Goal: Task Accomplishment & Management: Use online tool/utility

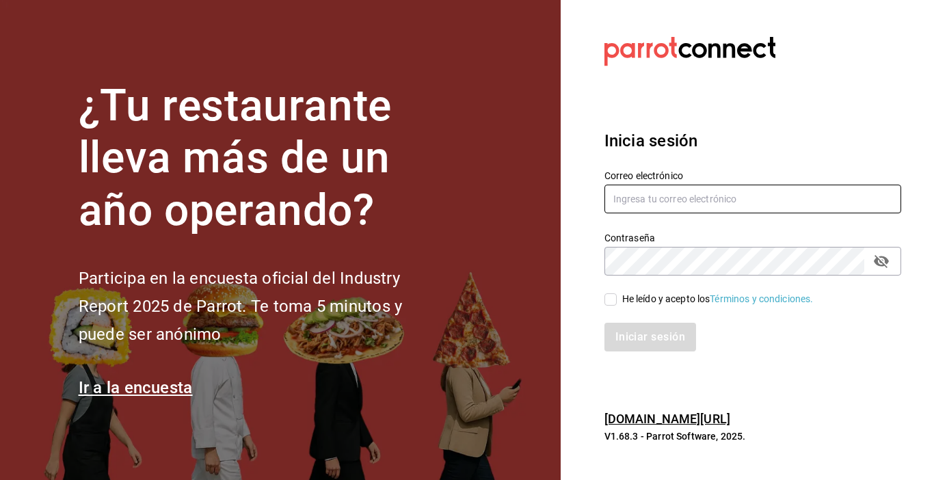
type input "[EMAIL_ADDRESS][DOMAIN_NAME]"
click at [609, 303] on input "He leído y acepto los Términos y condiciones." at bounding box center [610, 299] width 12 height 12
checkbox input "true"
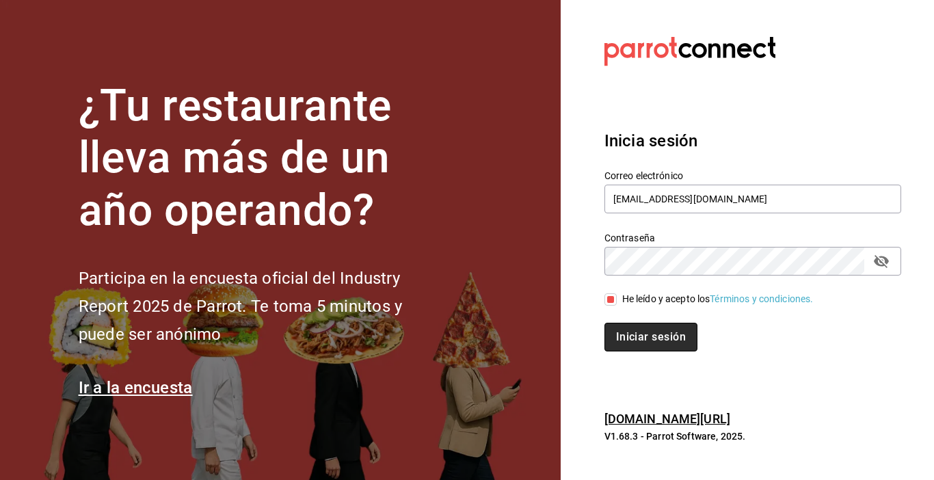
click at [639, 343] on button "Iniciar sesión" at bounding box center [650, 337] width 93 height 29
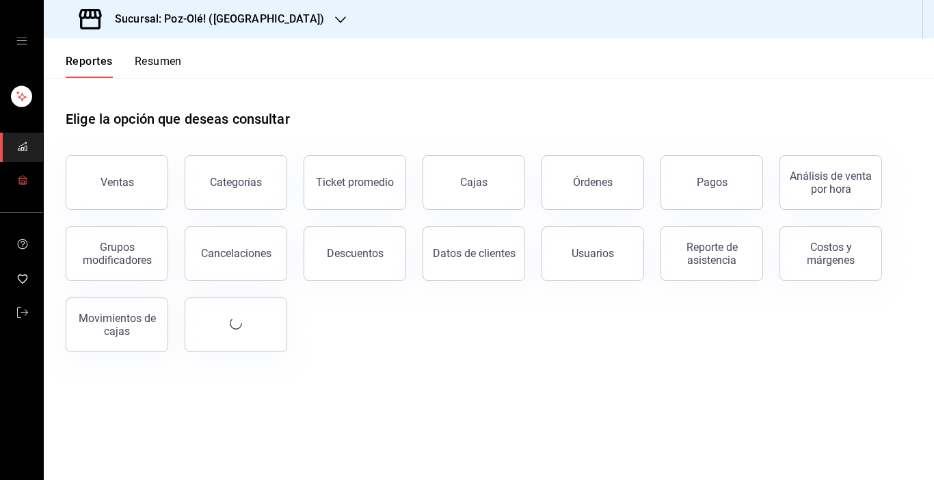
click at [22, 176] on icon "mailbox folders" at bounding box center [22, 179] width 11 height 11
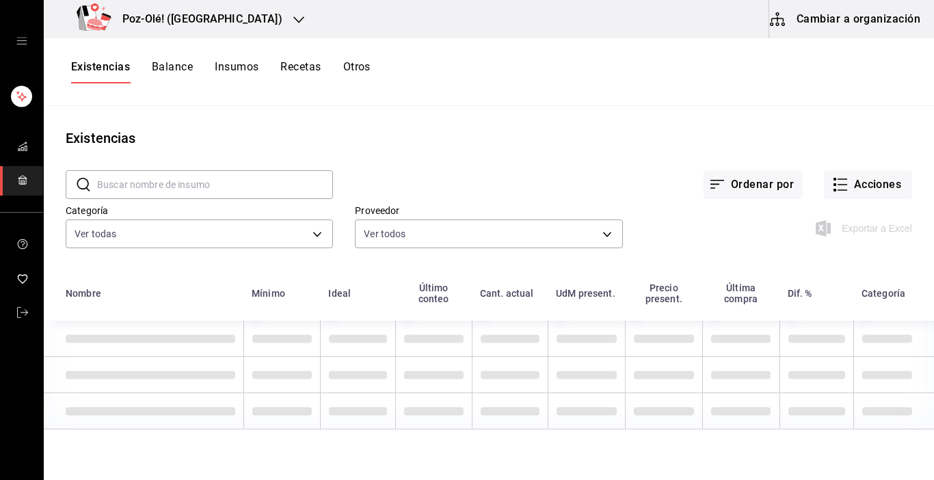
click at [846, 18] on button "Cambiar a organización" at bounding box center [846, 19] width 154 height 38
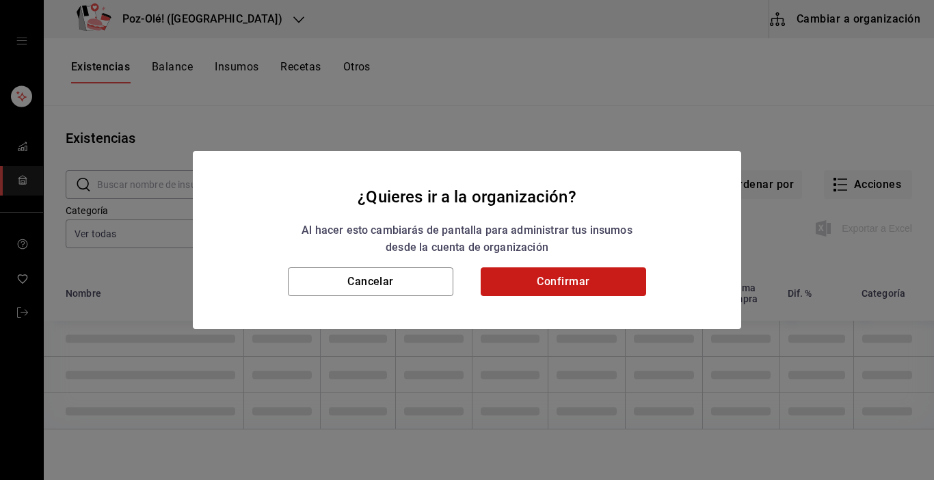
click at [568, 291] on button "Confirmar" at bounding box center [563, 281] width 165 height 29
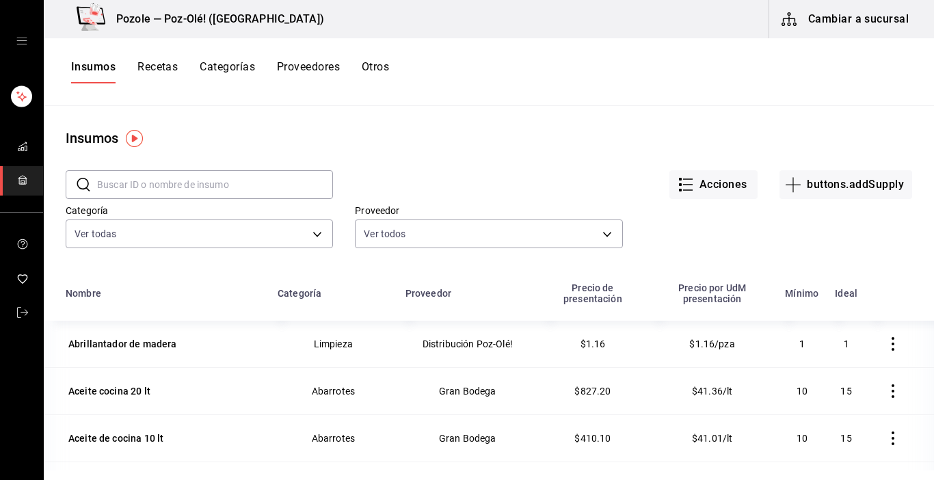
click at [388, 64] on button "Otros" at bounding box center [375, 71] width 27 height 23
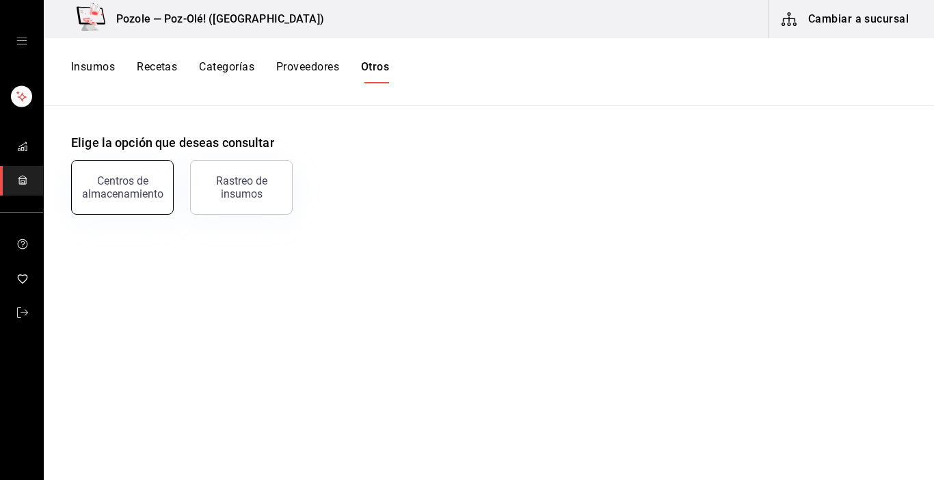
click at [162, 177] on button "Centros de almacenamiento" at bounding box center [122, 187] width 103 height 55
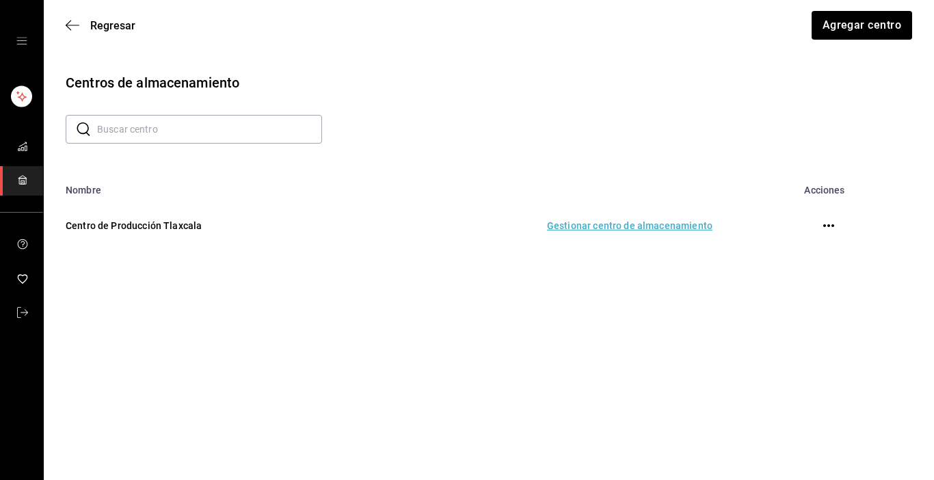
click at [607, 231] on td "Gestionar centro de almacenamiento" at bounding box center [546, 226] width 364 height 60
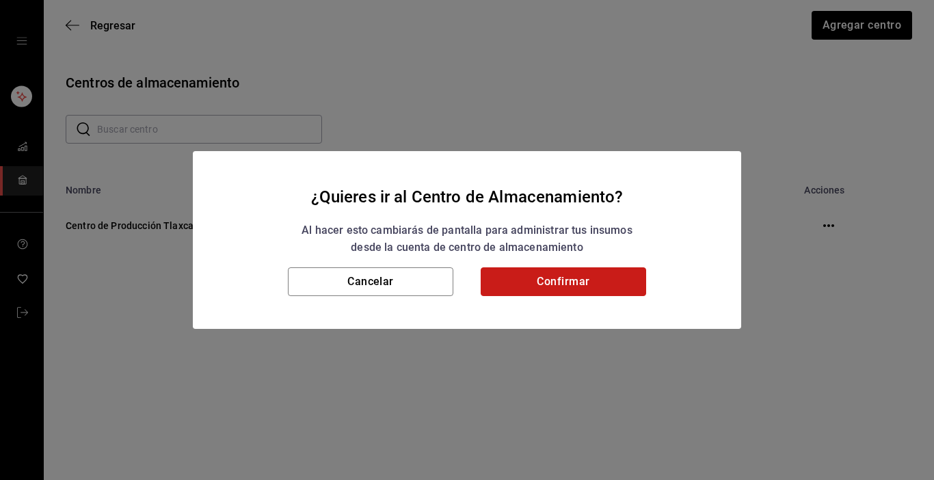
click at [575, 287] on button "Confirmar" at bounding box center [563, 281] width 165 height 29
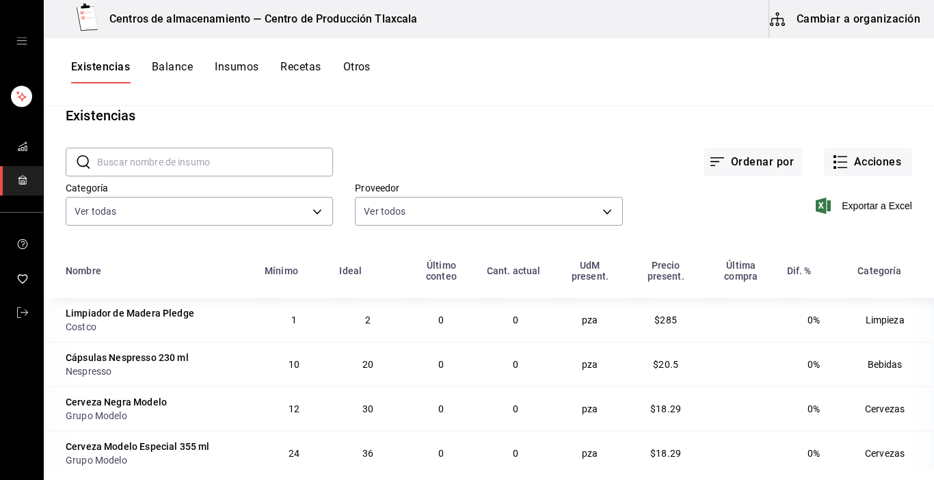
scroll to position [3, 0]
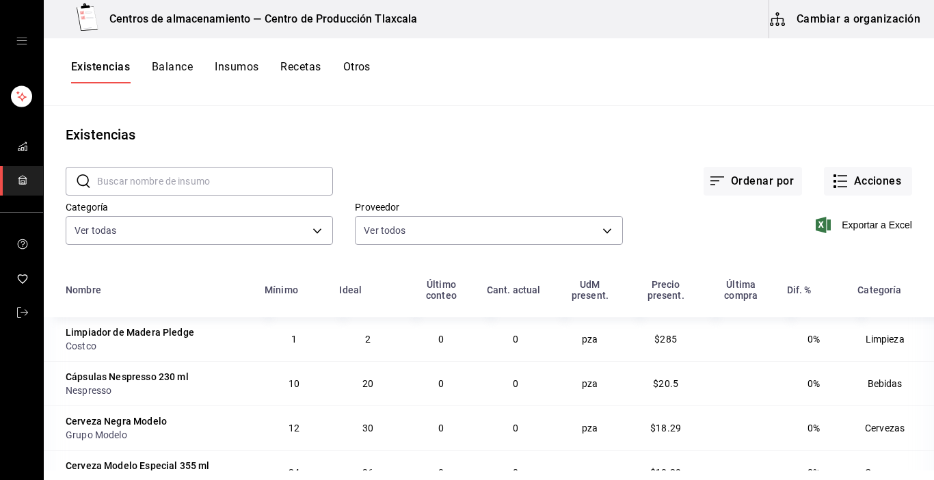
click at [217, 184] on input "text" at bounding box center [215, 181] width 236 height 27
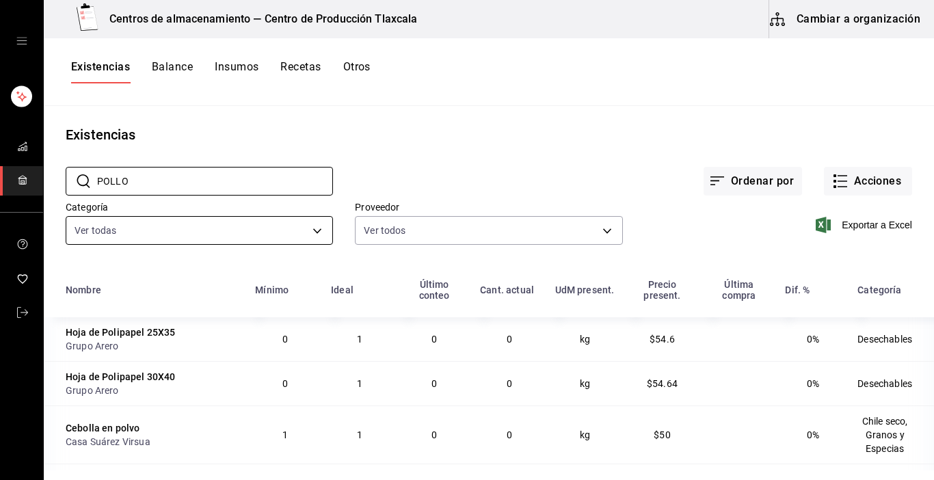
type input "Pollo"
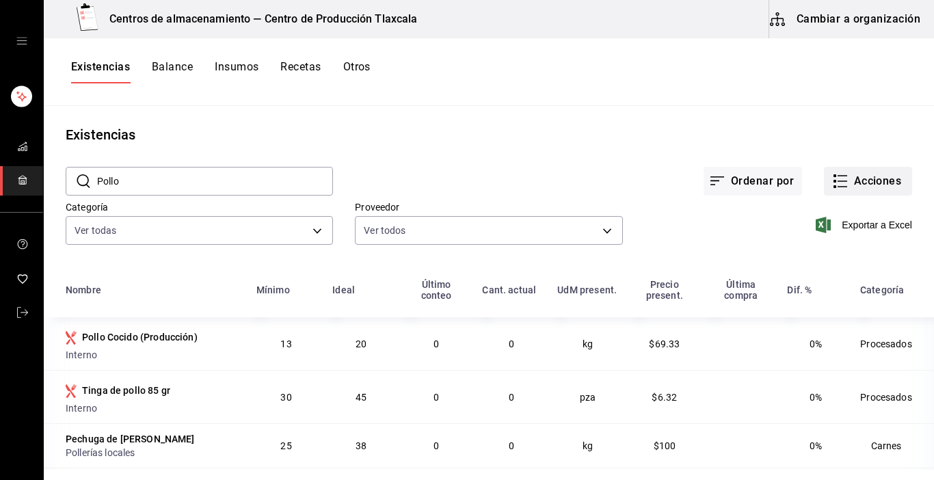
click at [832, 188] on icon "button" at bounding box center [840, 181] width 16 height 16
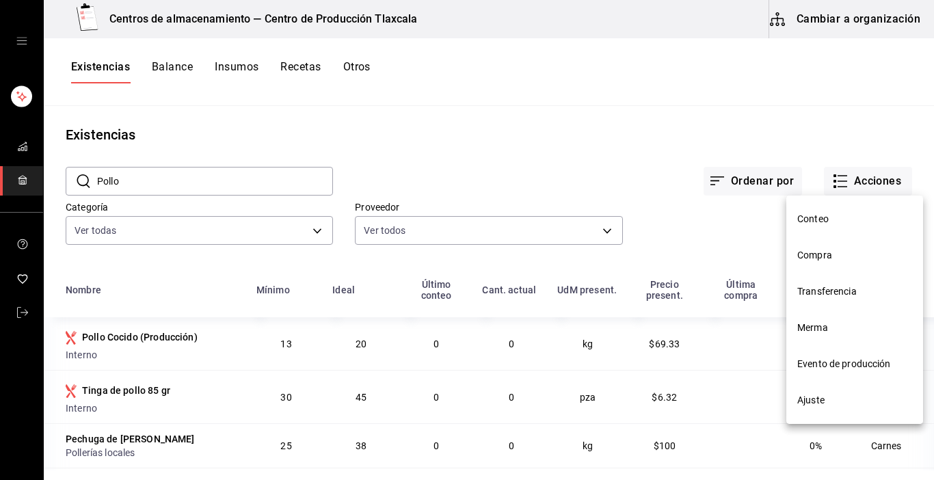
click at [816, 286] on span "Transferencia" at bounding box center [854, 291] width 115 height 14
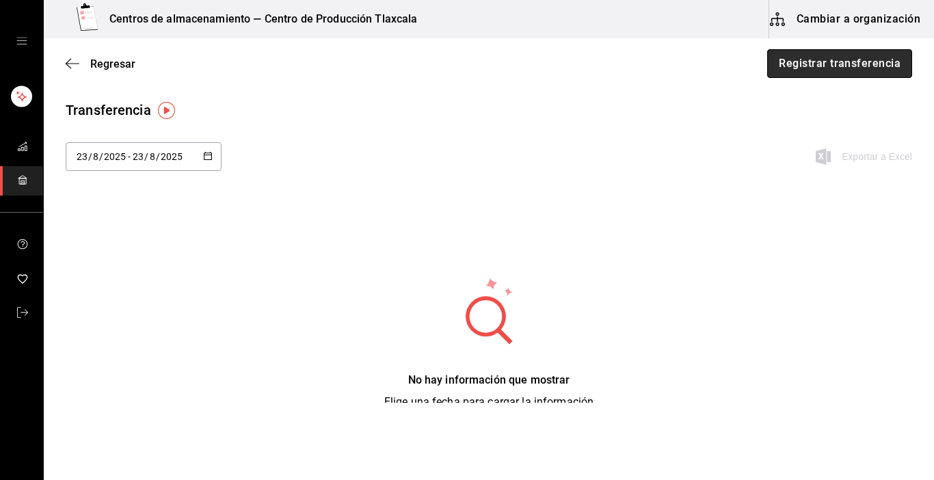
click at [827, 64] on button "Registrar transferencia" at bounding box center [839, 63] width 145 height 29
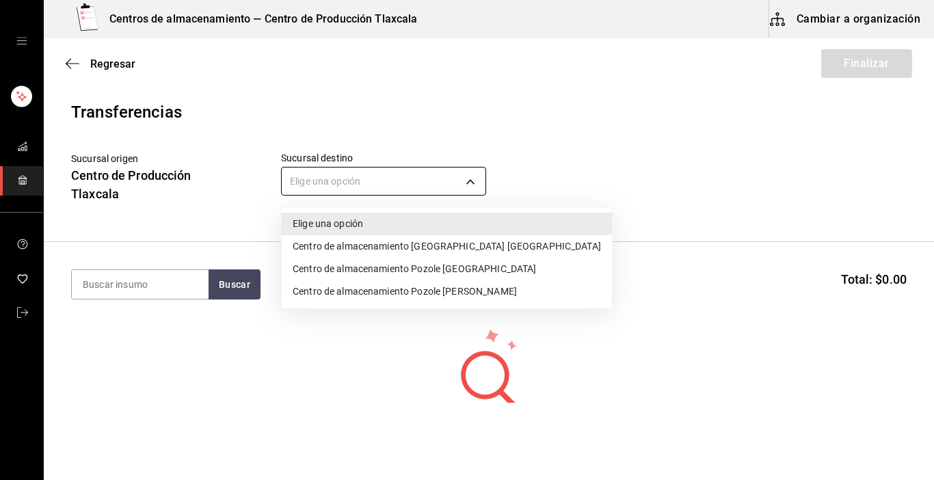
click at [471, 185] on body "Centros de almacenamiento — Centro de Producción Tlaxcala Cambiar a organizació…" at bounding box center [467, 201] width 934 height 403
click at [189, 279] on div at bounding box center [467, 240] width 934 height 480
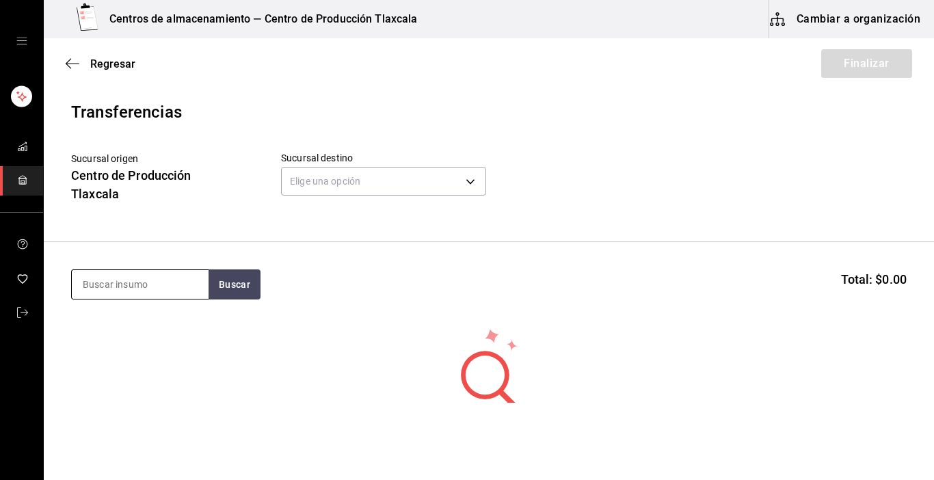
click at [170, 290] on input at bounding box center [140, 284] width 137 height 29
type input "aguacate"
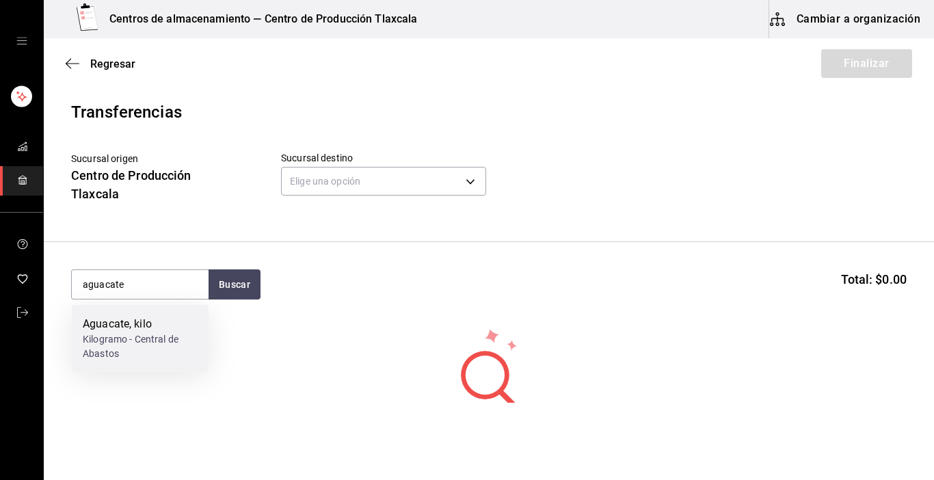
click at [161, 323] on div "Aguacate, kilo" at bounding box center [140, 324] width 115 height 16
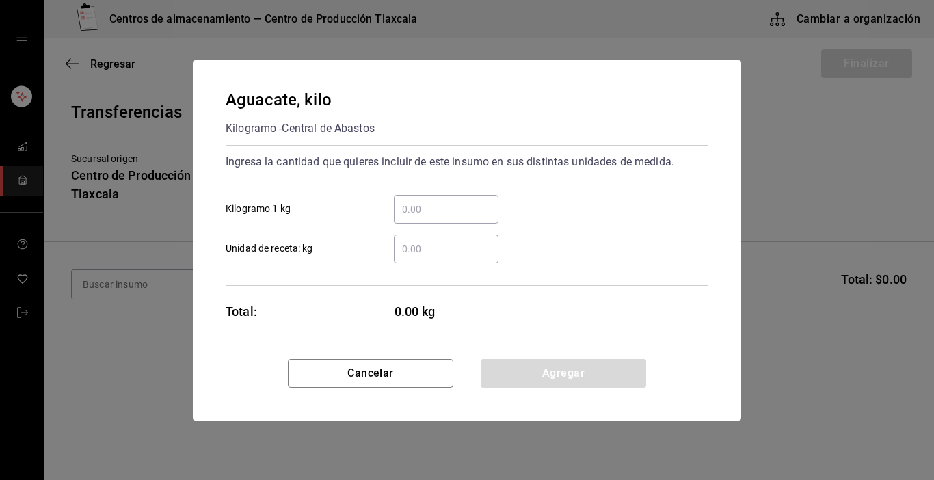
click at [425, 215] on input "​ Kilogramo 1 kg" at bounding box center [446, 209] width 105 height 16
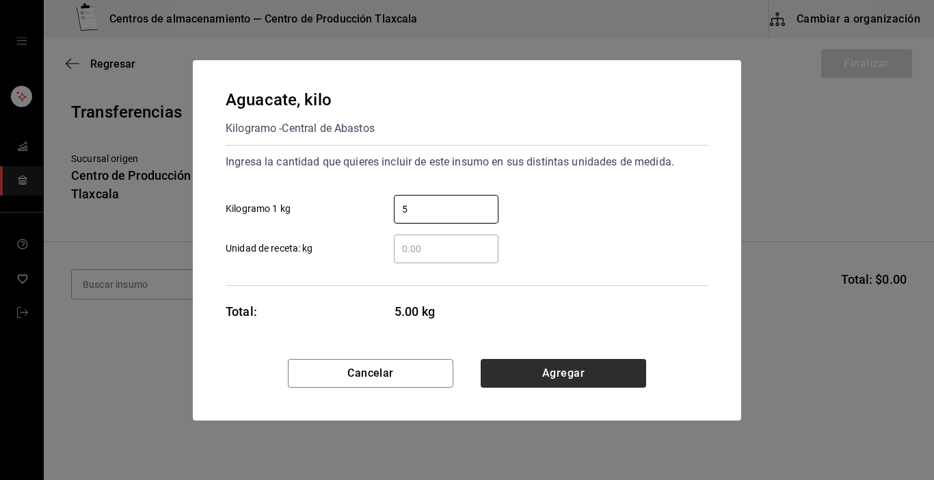
type input "5"
click at [568, 373] on button "Agregar" at bounding box center [563, 373] width 165 height 29
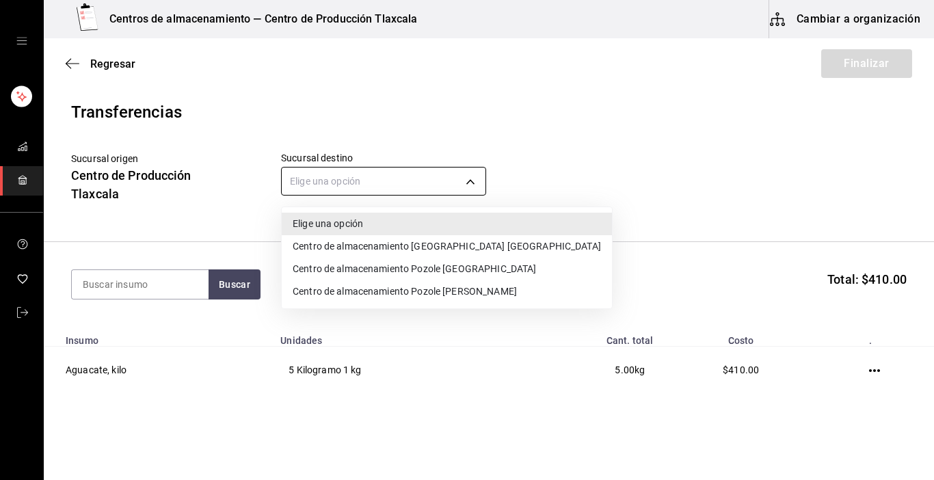
click at [472, 178] on body "Centros de almacenamiento — Centro de Producción Tlaxcala Cambiar a organizació…" at bounding box center [467, 201] width 934 height 403
click at [453, 254] on li "Centro de almacenamiento [GEOGRAPHIC_DATA] [GEOGRAPHIC_DATA]" at bounding box center [447, 246] width 330 height 23
type input "ddc3d7bb-b11d-4e44-bee7-b2d04ff8fb33"
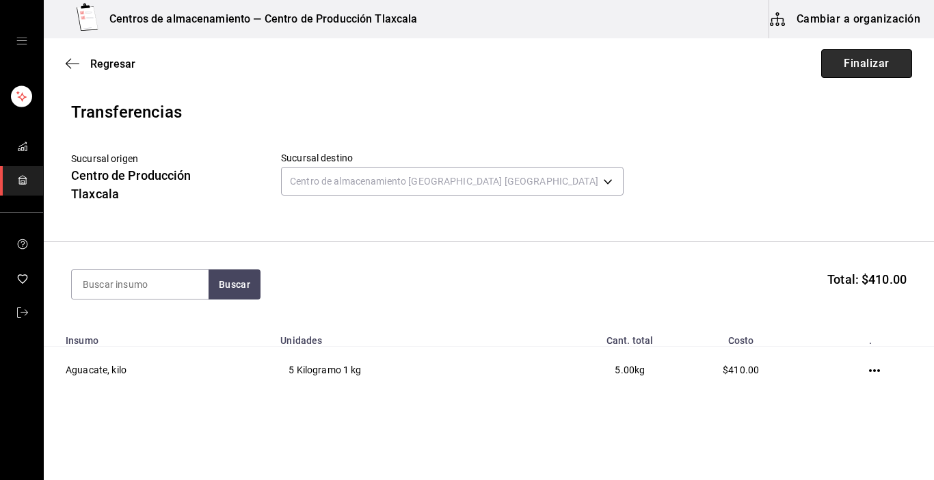
click at [873, 54] on button "Finalizar" at bounding box center [866, 63] width 91 height 29
click at [872, 81] on div "Regresar Finalizar" at bounding box center [489, 63] width 890 height 51
drag, startPoint x: 872, startPoint y: 81, endPoint x: 873, endPoint y: 44, distance: 37.6
click at [873, 44] on div "Regresar Finalizar" at bounding box center [489, 63] width 890 height 51
click at [871, 68] on button "Finalizar" at bounding box center [866, 63] width 91 height 29
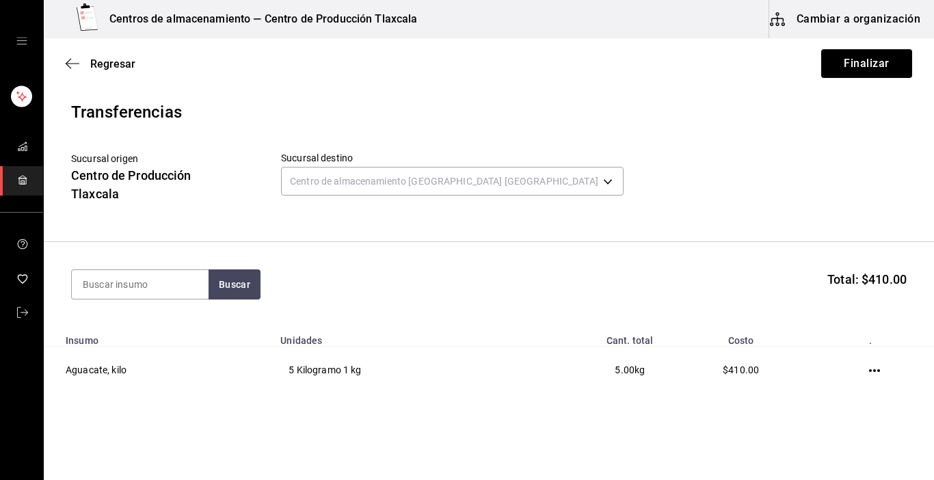
click at [668, 340] on table "Insumo Unidades Cant. total Costo . Aguacate, kilo 5 Kilogramo 1 kg 5.00 kg $41…" at bounding box center [489, 360] width 890 height 66
drag, startPoint x: 664, startPoint y: 336, endPoint x: 578, endPoint y: 211, distance: 151.0
click at [578, 211] on div "Sucursal origen Centro de Producción Tlaxcala Sucursal destino Centro de almace…" at bounding box center [489, 183] width 836 height 62
click at [62, 62] on div "Regresar Finalizar" at bounding box center [489, 63] width 890 height 51
click at [72, 59] on icon "button" at bounding box center [73, 63] width 14 height 12
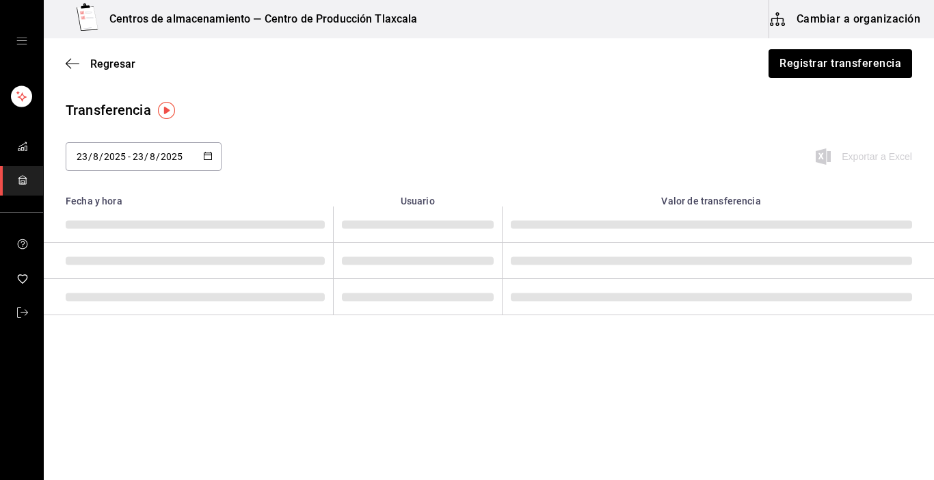
click at [21, 37] on icon "open drawer" at bounding box center [21, 41] width 11 height 11
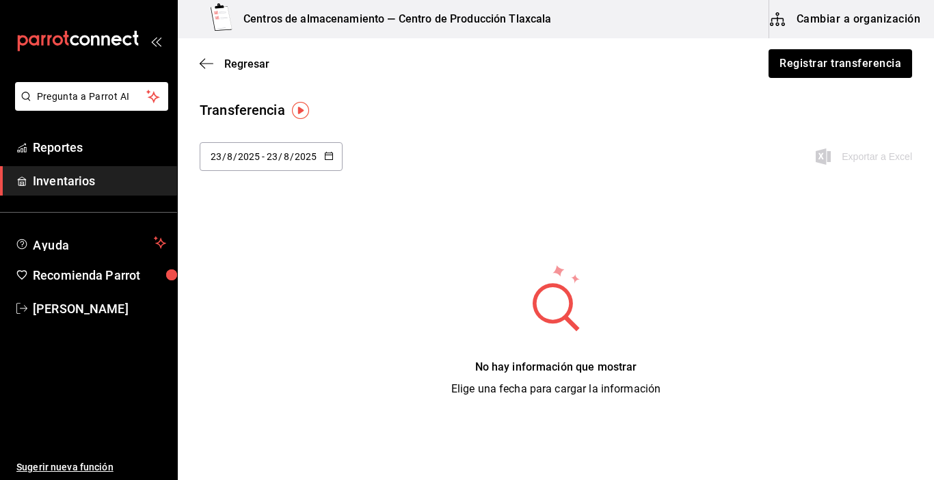
click at [529, 208] on div "Transferencia [DATE] [DATE] - [DATE] [DATE] Exportar a Excel No hay información…" at bounding box center [556, 248] width 756 height 297
click at [64, 152] on span "Reportes" at bounding box center [99, 147] width 133 height 18
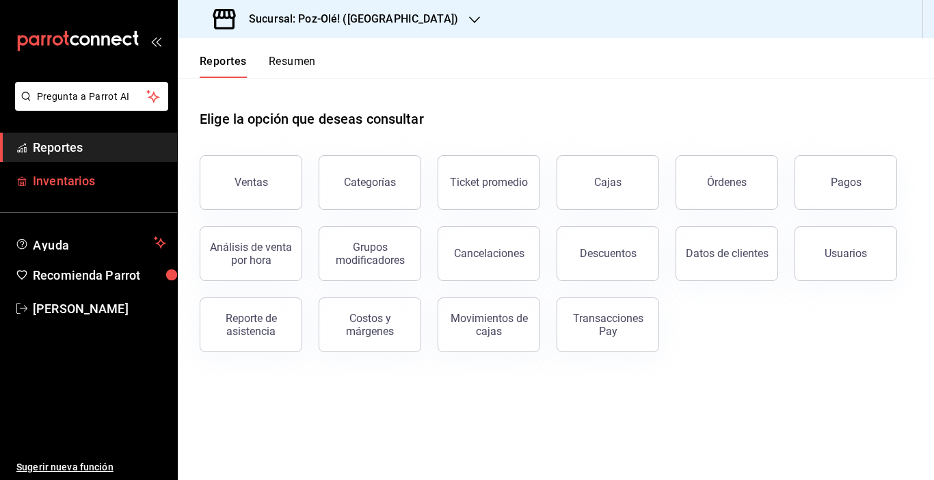
click at [58, 177] on span "Inventarios" at bounding box center [99, 181] width 133 height 18
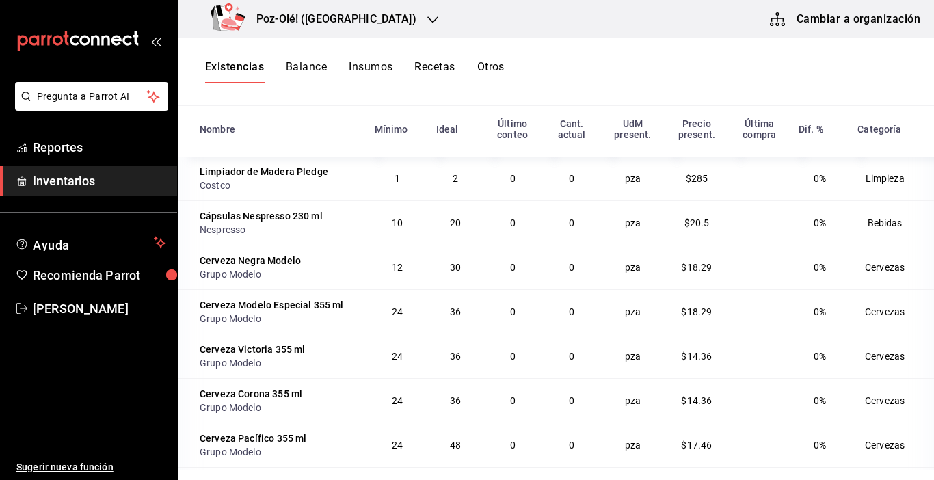
scroll to position [168, 0]
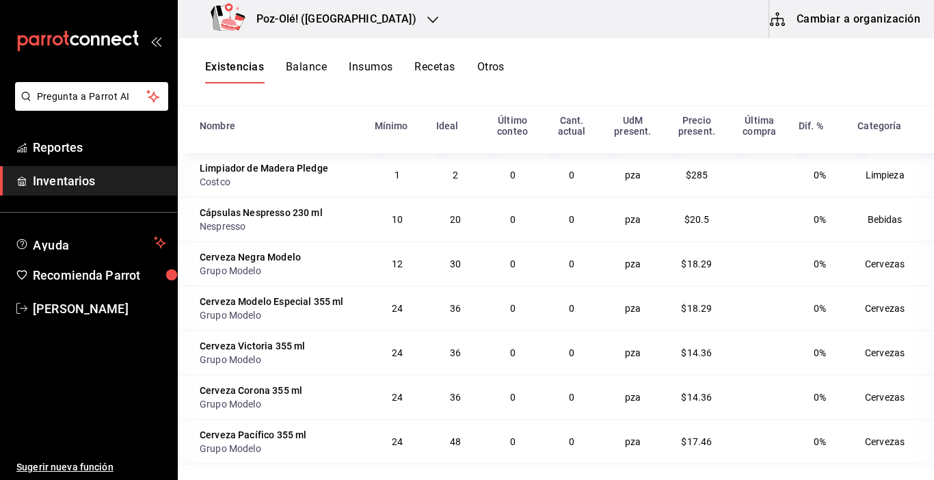
click at [909, 463] on td "Cervezas" at bounding box center [891, 441] width 85 height 44
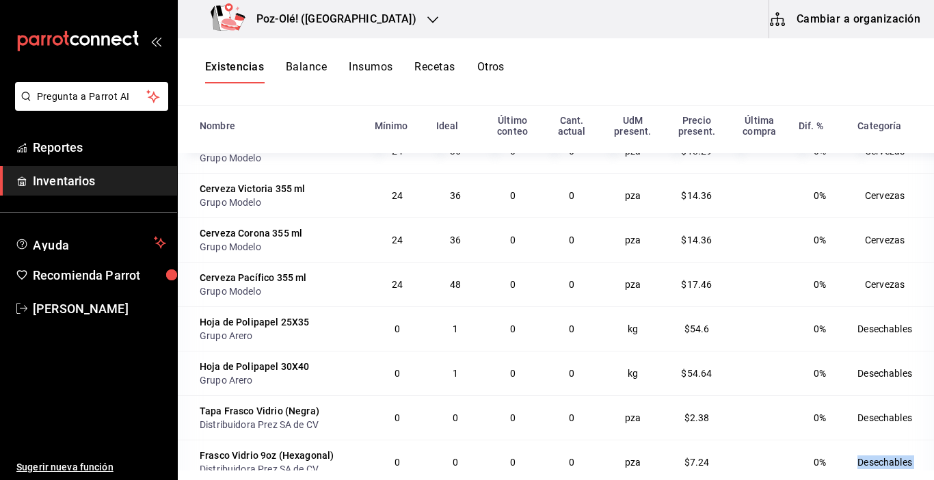
click at [909, 463] on td "Desechables" at bounding box center [891, 462] width 85 height 44
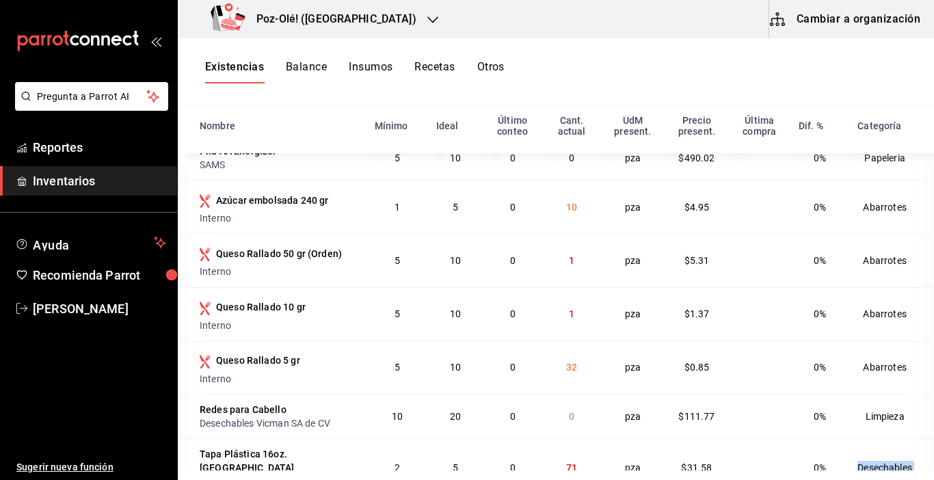
scroll to position [677, 0]
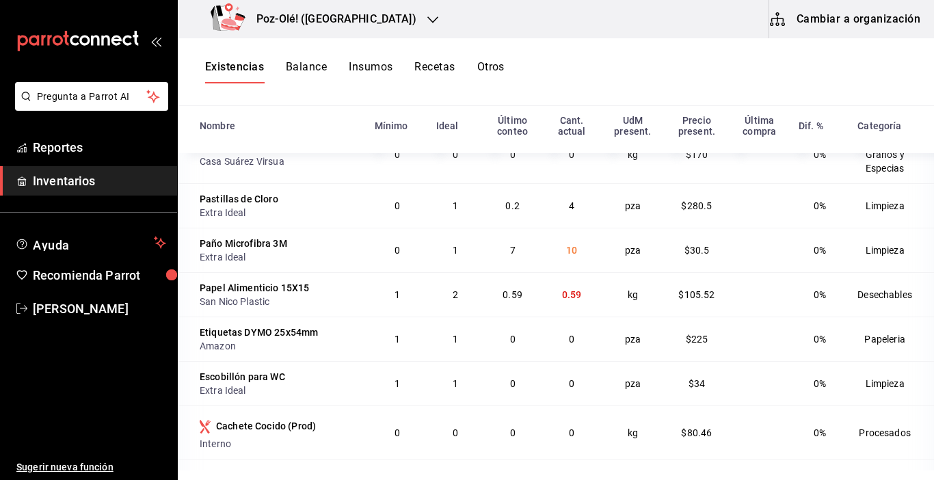
scroll to position [1826, 0]
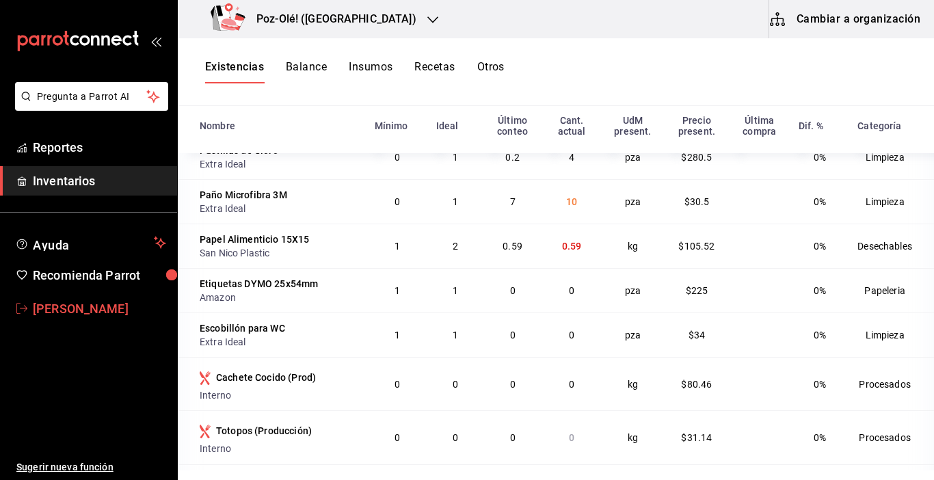
click at [82, 300] on span "[PERSON_NAME]" at bounding box center [99, 308] width 133 height 18
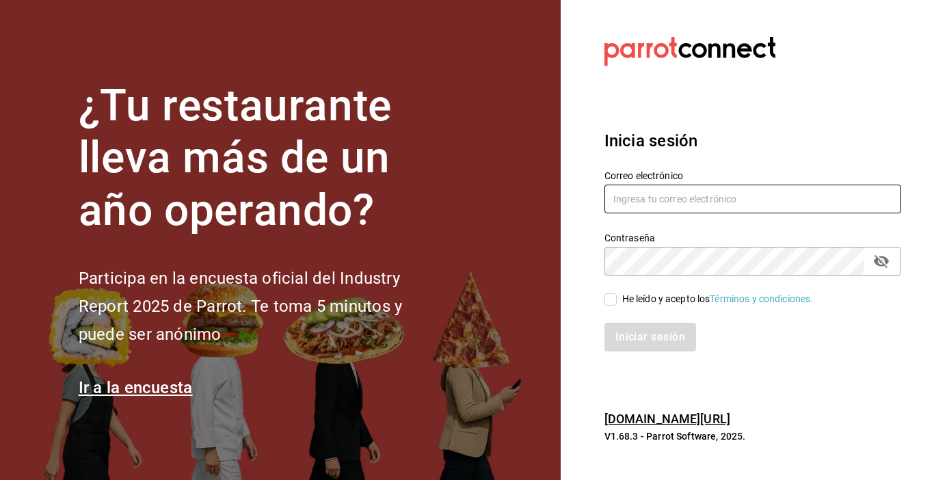
type input "[EMAIL_ADDRESS][DOMAIN_NAME]"
click at [608, 296] on input "He leído y acepto los Términos y condiciones." at bounding box center [610, 299] width 12 height 12
checkbox input "true"
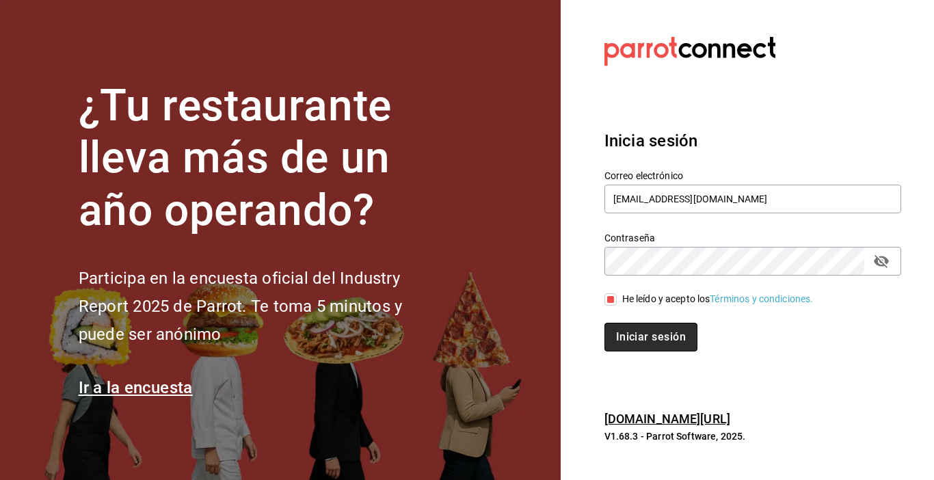
click at [624, 341] on button "Iniciar sesión" at bounding box center [650, 337] width 93 height 29
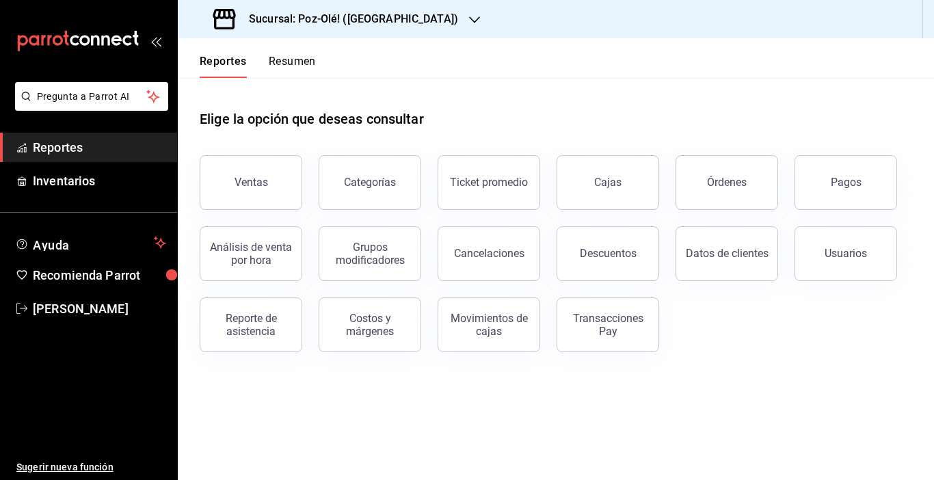
click at [150, 41] on icon "open_drawer_menu" at bounding box center [155, 41] width 11 height 11
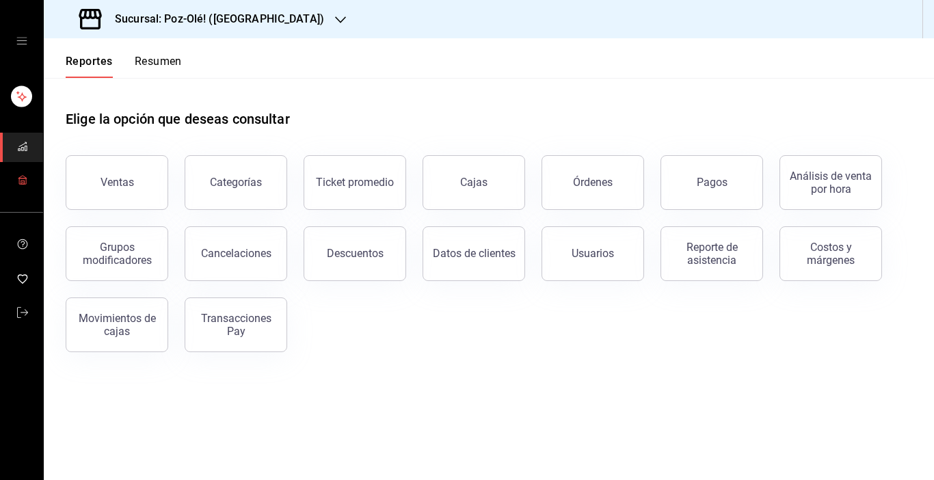
click at [22, 178] on icon "mailbox folders" at bounding box center [22, 177] width 8 height 3
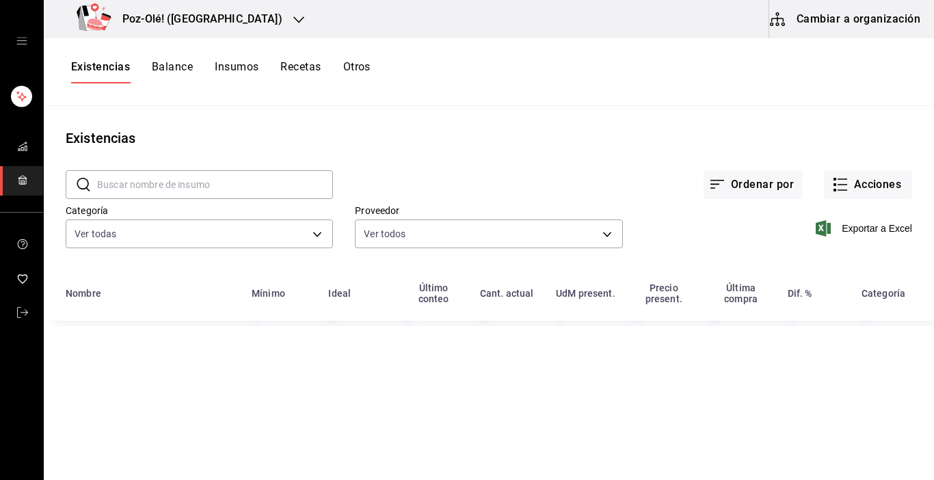
click at [898, 10] on button "Cambiar a organización" at bounding box center [846, 19] width 154 height 38
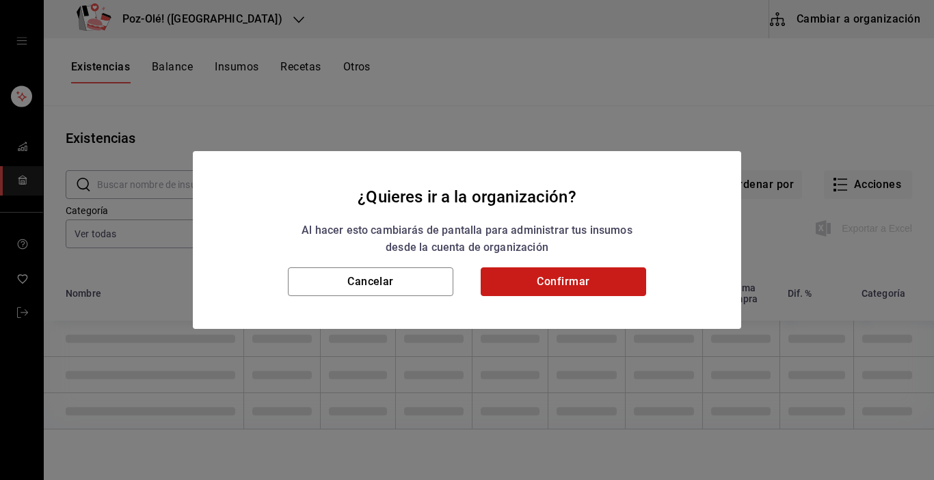
click at [595, 284] on button "Confirmar" at bounding box center [563, 281] width 165 height 29
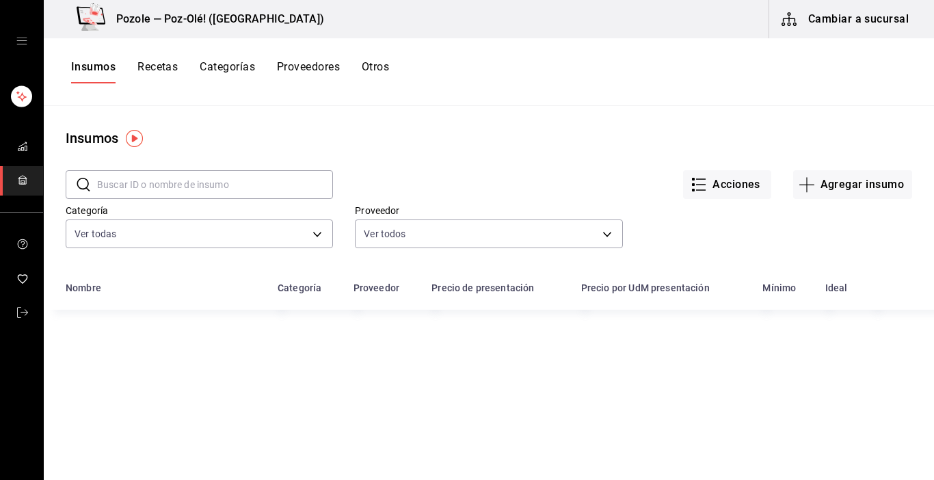
click at [379, 65] on button "Otros" at bounding box center [375, 71] width 27 height 23
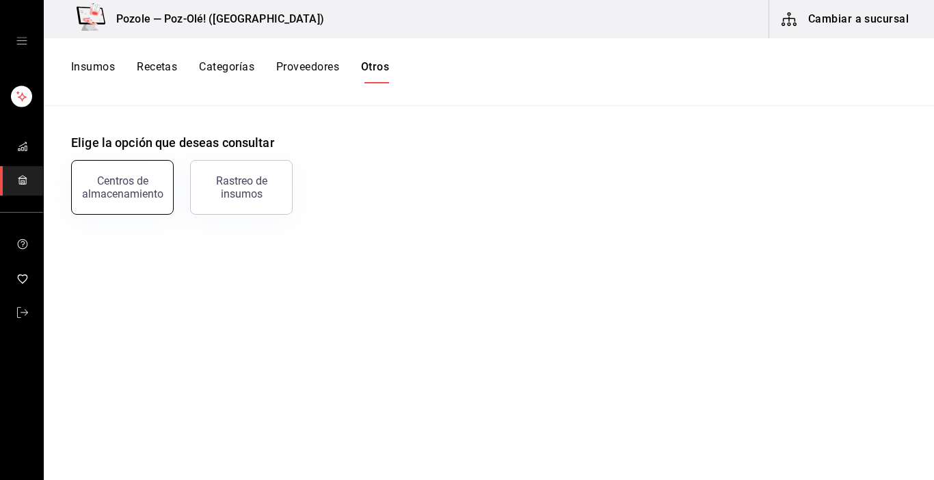
click at [146, 174] on button "Centros de almacenamiento" at bounding box center [122, 187] width 103 height 55
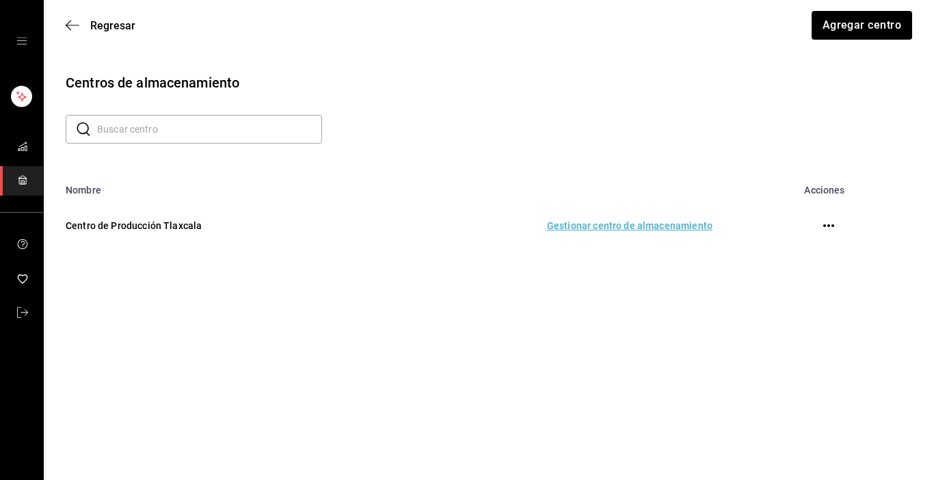
click at [597, 226] on td "Gestionar centro de almacenamiento" at bounding box center [546, 226] width 364 height 60
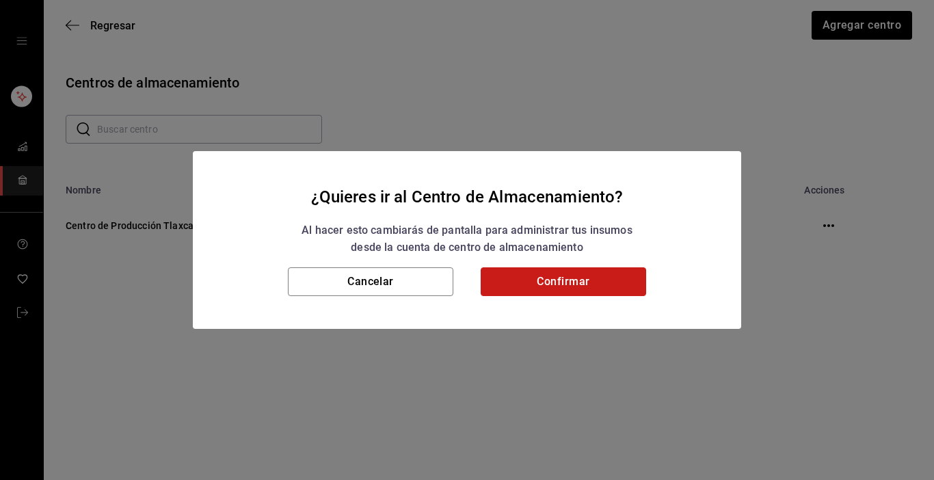
click at [583, 287] on button "Confirmar" at bounding box center [563, 281] width 165 height 29
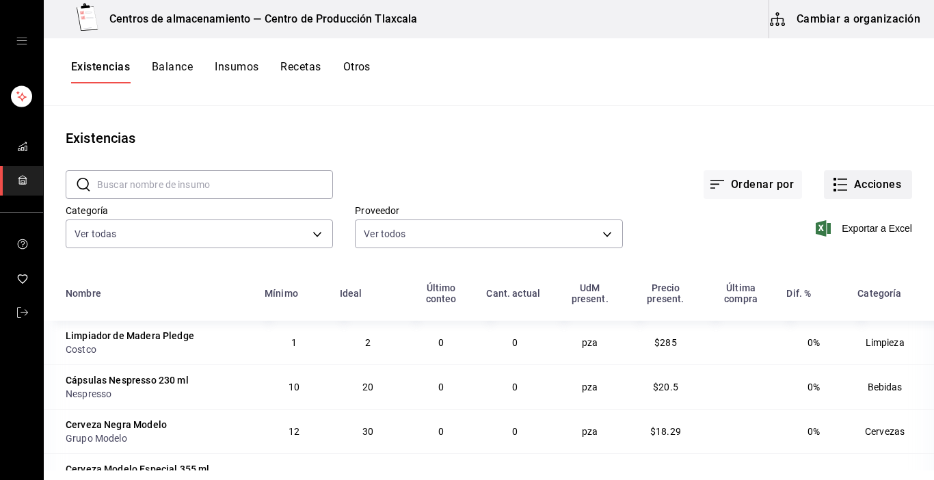
click at [832, 187] on icon "button" at bounding box center [840, 184] width 16 height 16
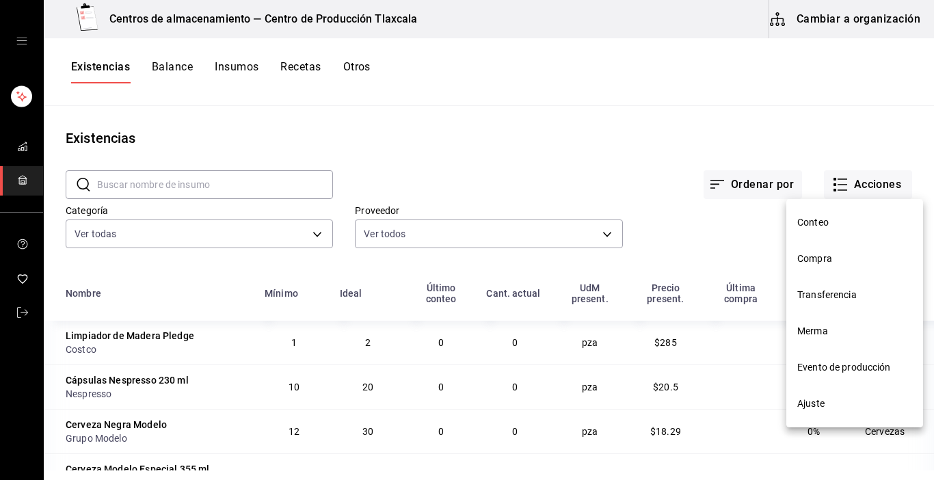
click at [804, 262] on span "Compra" at bounding box center [854, 259] width 115 height 14
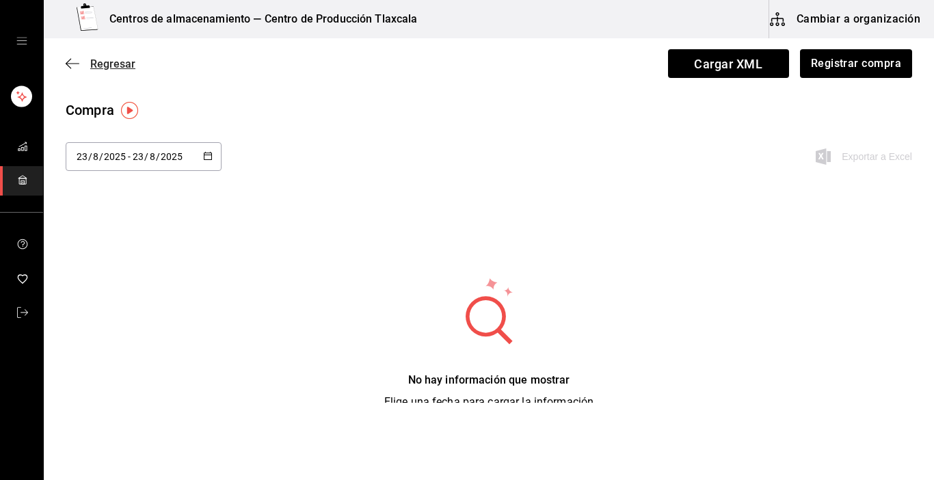
click at [68, 62] on icon "button" at bounding box center [68, 64] width 5 height 10
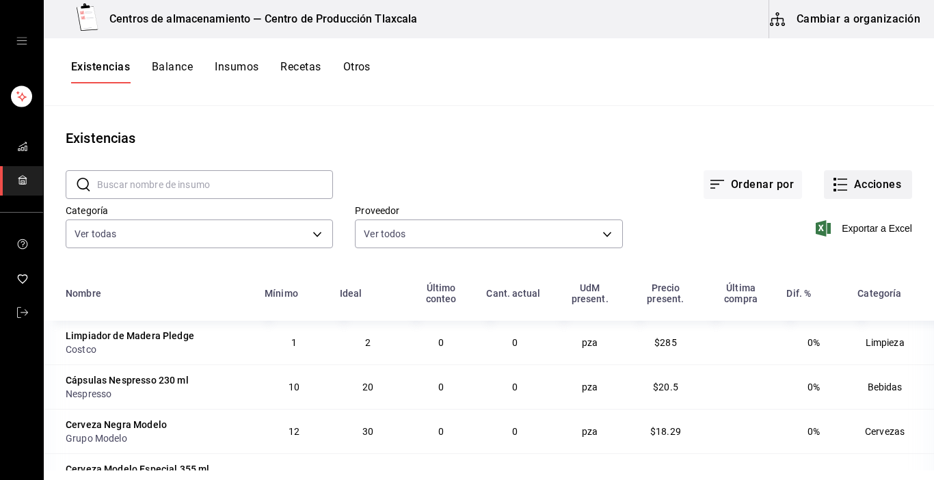
click at [832, 187] on icon "button" at bounding box center [840, 184] width 16 height 16
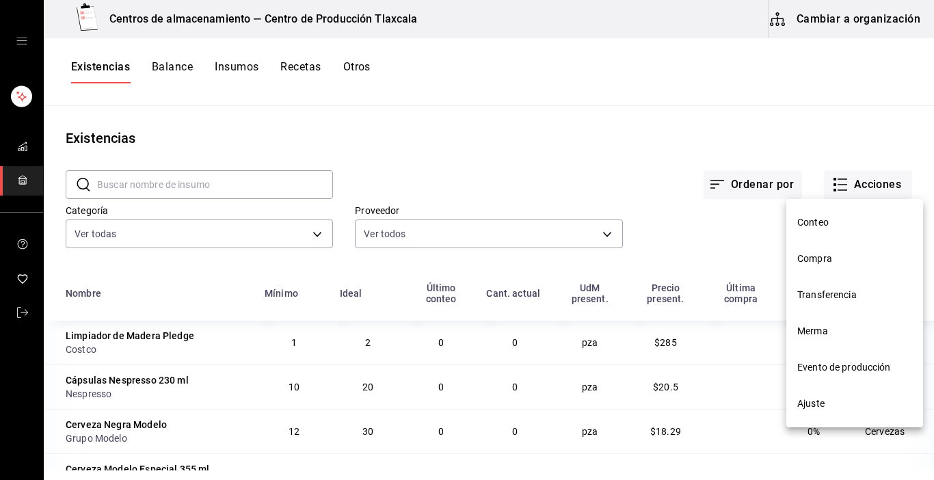
click at [821, 244] on li "Compra" at bounding box center [854, 259] width 137 height 36
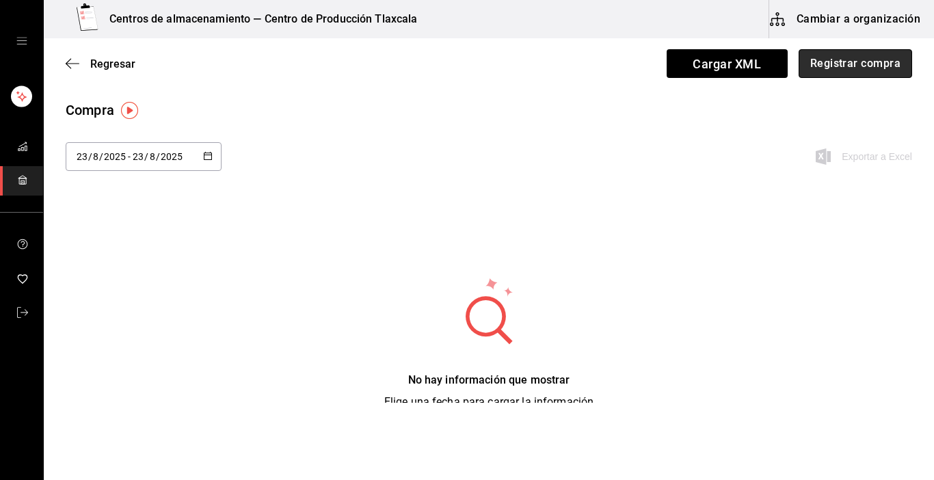
click at [814, 62] on button "Registrar compra" at bounding box center [856, 63] width 114 height 29
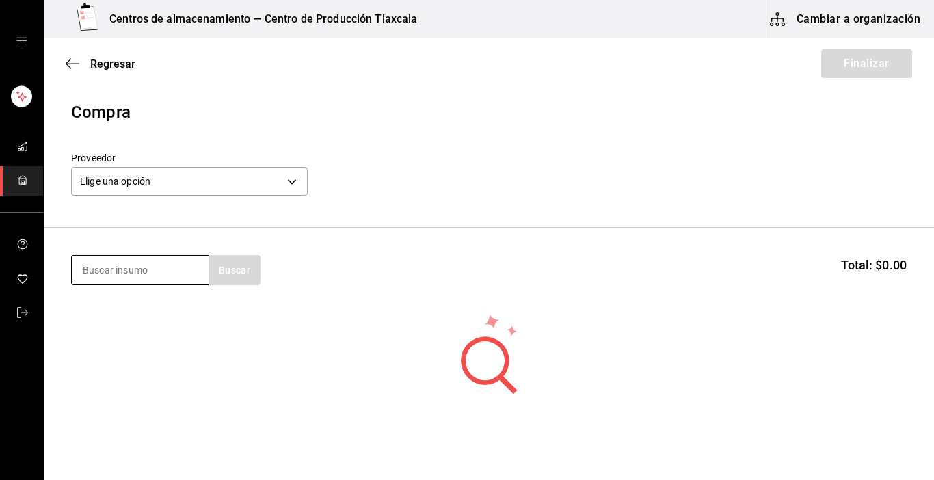
click at [149, 265] on input at bounding box center [140, 270] width 137 height 29
type input "vas0"
